Goal: Task Accomplishment & Management: Manage account settings

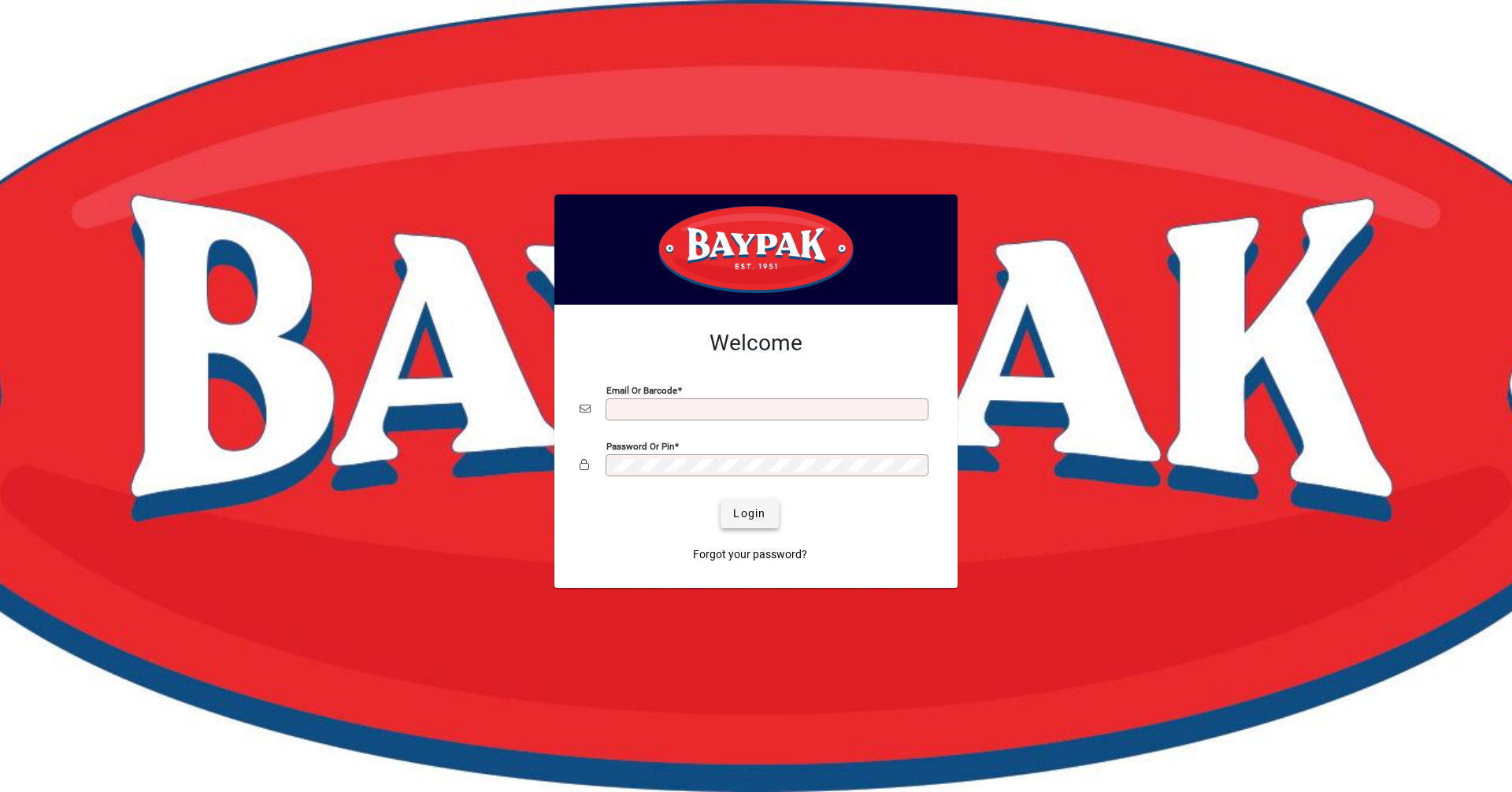
type input "**********"
click at [754, 523] on span "submit" at bounding box center [749, 514] width 58 height 37
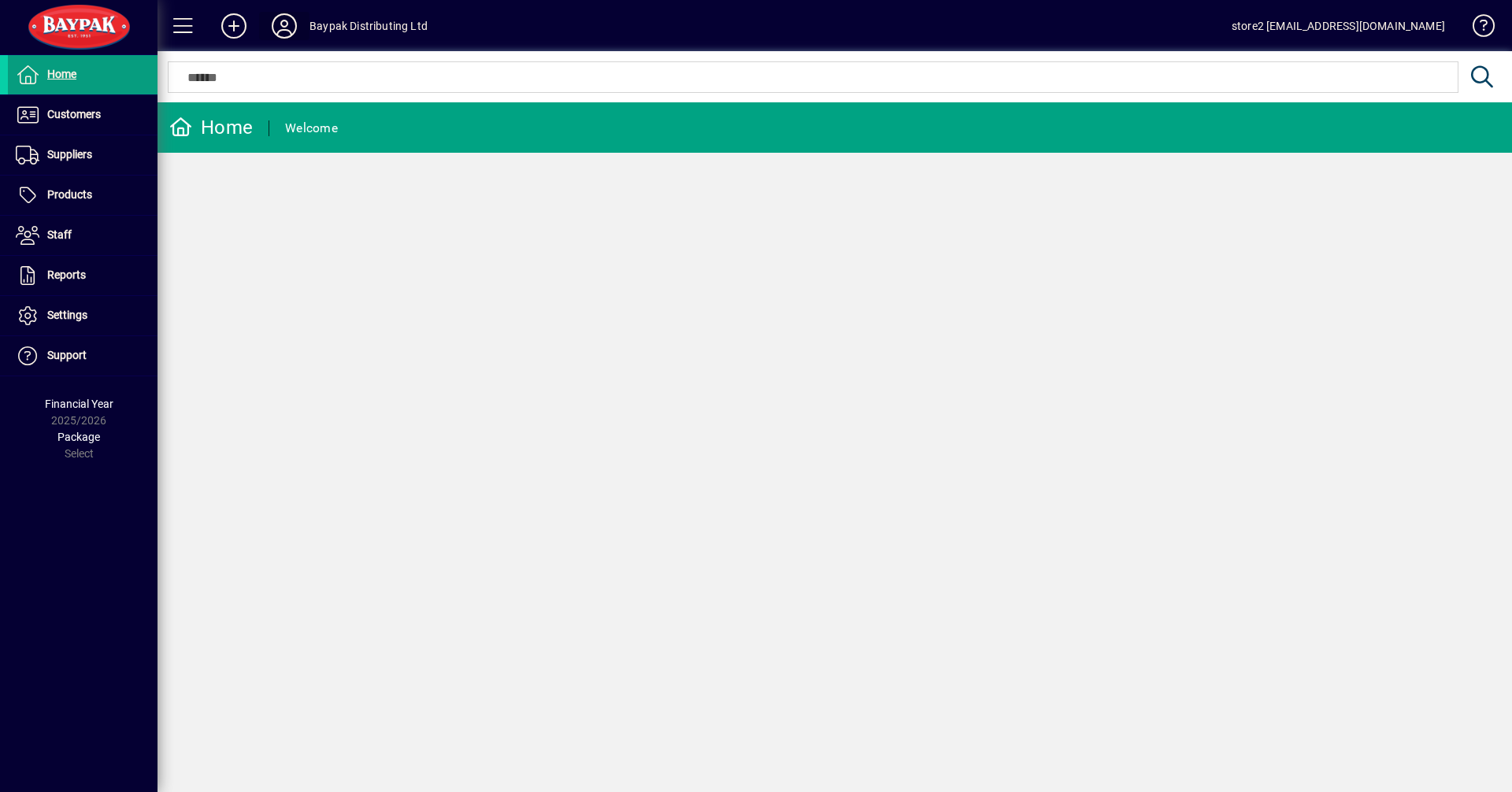
click at [284, 34] on icon at bounding box center [283, 26] width 31 height 25
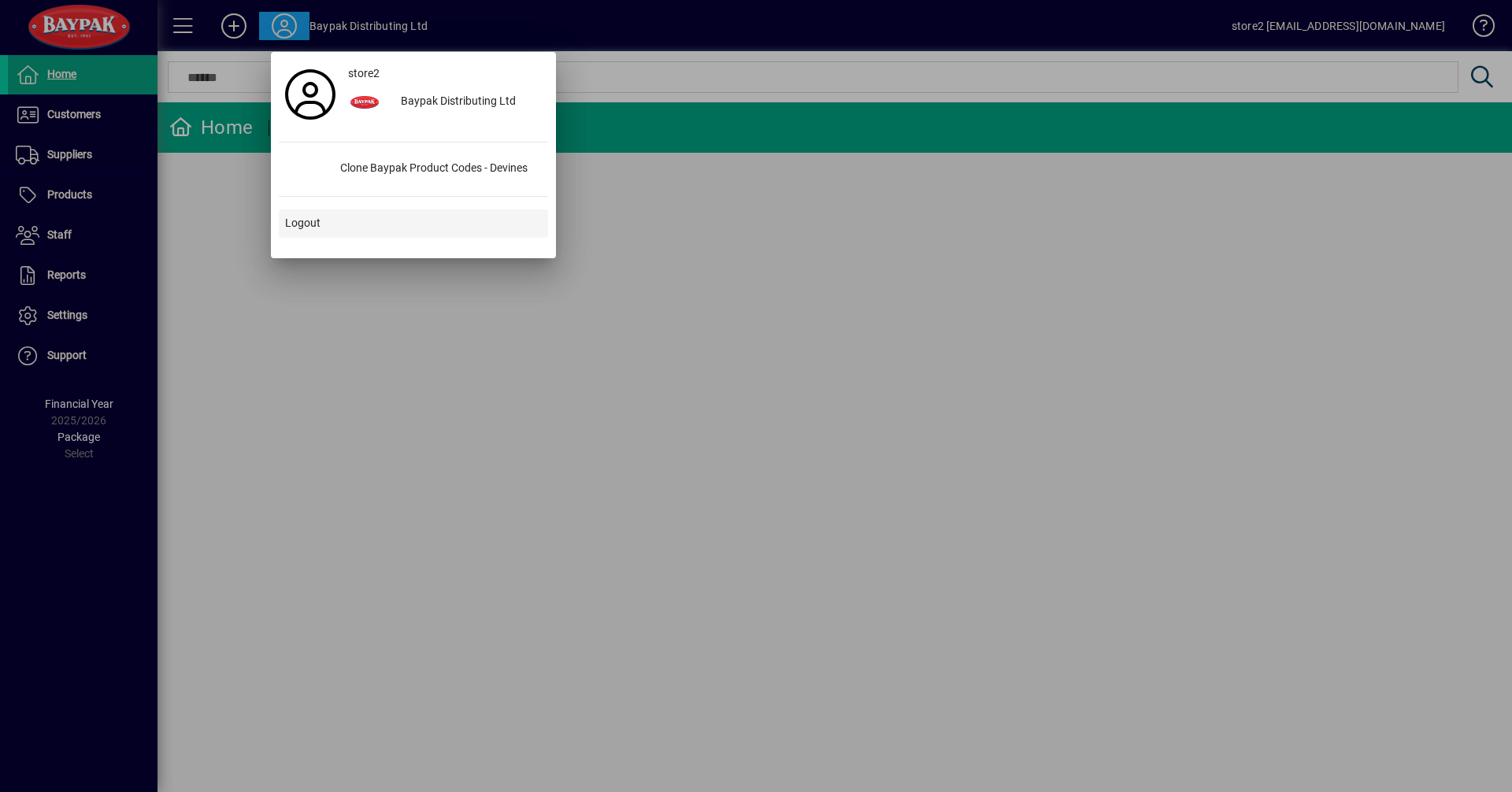
click at [315, 224] on span "Logout" at bounding box center [303, 223] width 36 height 17
